Goal: Task Accomplishment & Management: Use online tool/utility

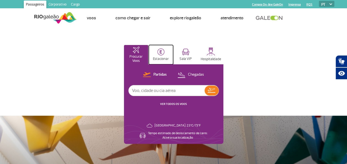
click at [164, 55] on button "Estacionar" at bounding box center [161, 54] width 24 height 19
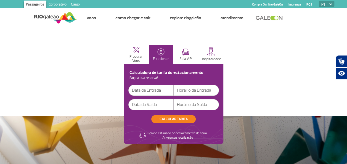
click at [156, 92] on input "text" at bounding box center [150, 90] width 45 height 11
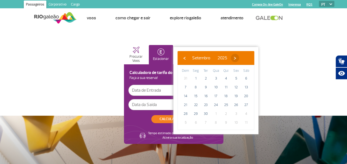
click at [239, 58] on span "›" at bounding box center [235, 58] width 8 height 8
click at [236, 58] on span "›" at bounding box center [231, 58] width 8 height 8
click at [194, 86] on span "3" at bounding box center [195, 87] width 9 height 9
type input "[DATE]"
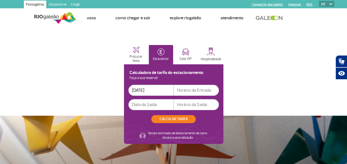
click at [150, 105] on input "text" at bounding box center [150, 104] width 45 height 11
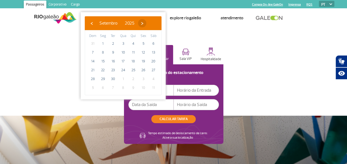
click at [146, 22] on span "›" at bounding box center [142, 23] width 8 height 8
click at [143, 22] on span "›" at bounding box center [139, 23] width 8 height 8
click at [143, 52] on span "7" at bounding box center [143, 52] width 9 height 9
type input "[DATE]"
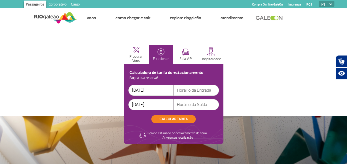
click at [203, 90] on input "text" at bounding box center [196, 90] width 45 height 11
type input "1"
type input "08:00"
click at [194, 106] on input "text" at bounding box center [196, 104] width 45 height 11
type input "13:00"
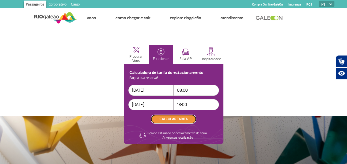
click at [184, 119] on button "CALCULAR TARIFA" at bounding box center [173, 119] width 44 height 8
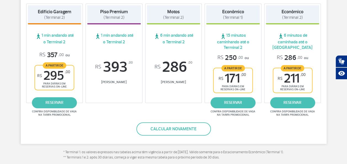
scroll to position [110, 0]
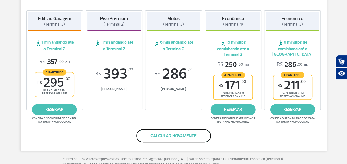
click at [184, 137] on button "Calcular novamente" at bounding box center [173, 135] width 75 height 13
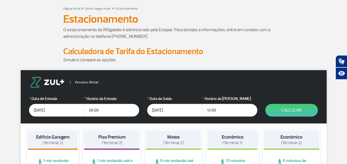
scroll to position [37, 0]
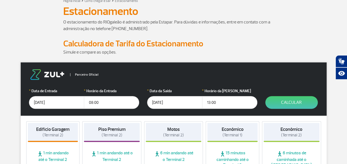
click at [60, 103] on input "[DATE]" at bounding box center [56, 102] width 55 height 13
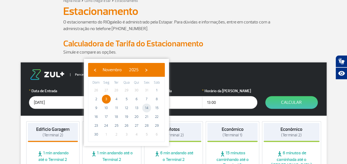
click at [146, 108] on span "14" at bounding box center [146, 108] width 9 height 9
type input "[DATE]"
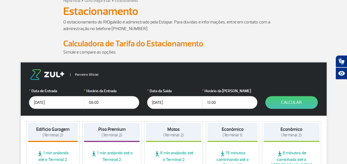
click at [171, 103] on input "[DATE]" at bounding box center [174, 102] width 55 height 13
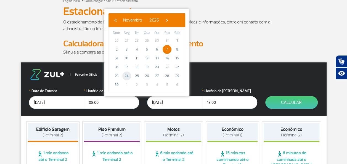
click at [129, 74] on span "24" at bounding box center [126, 75] width 9 height 9
type input "[DATE]"
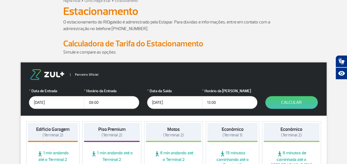
drag, startPoint x: 101, startPoint y: 101, endPoint x: 88, endPoint y: 102, distance: 12.7
click at [88, 102] on input "08:00" at bounding box center [111, 102] width 55 height 13
type input "13:00"
click at [221, 102] on input "13:00" at bounding box center [229, 102] width 55 height 13
drag, startPoint x: 221, startPoint y: 102, endPoint x: 203, endPoint y: 100, distance: 17.5
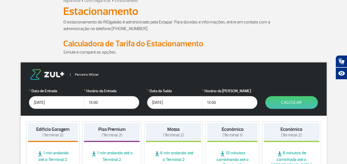
click at [203, 100] on input "13:00" at bounding box center [229, 102] width 55 height 13
type input "08:00"
click at [304, 99] on button "Calcular" at bounding box center [291, 102] width 52 height 13
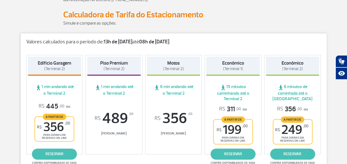
scroll to position [83, 0]
